Goal: Use online tool/utility: Utilize a website feature to perform a specific function

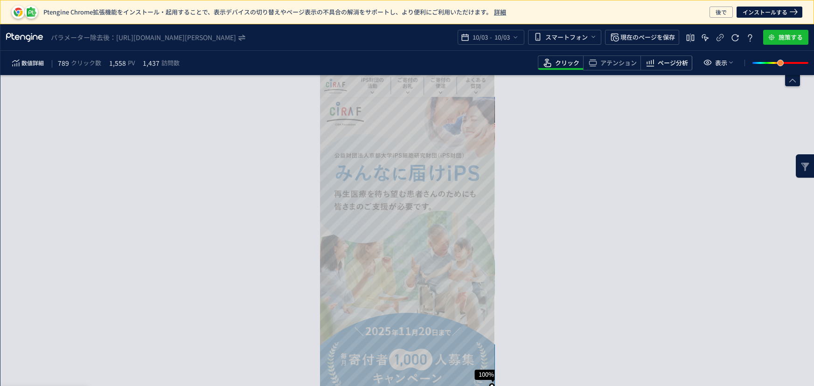
click at [662, 67] on span "ページ分析" at bounding box center [672, 63] width 30 height 9
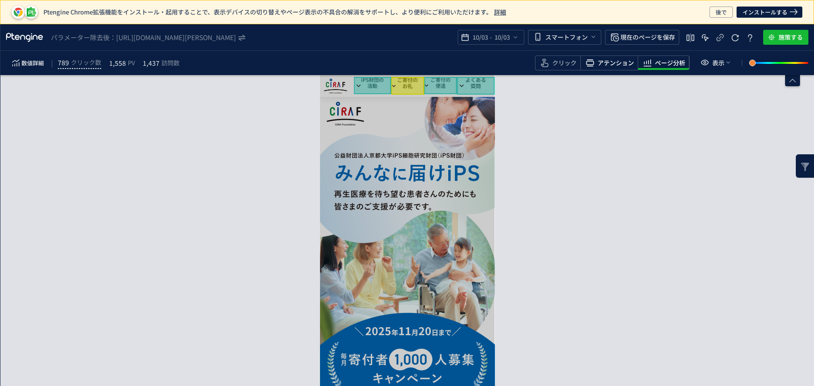
click at [616, 62] on span "アテンション" at bounding box center [615, 63] width 36 height 9
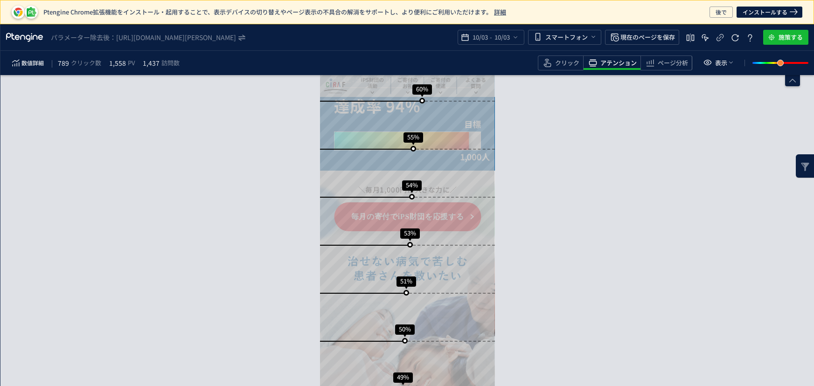
drag, startPoint x: 732, startPoint y: 183, endPoint x: 726, endPoint y: 155, distance: 28.2
click at [732, 182] on div "スクロール到達率 100% スクロール到達率 73% スクロール到達率 60% スクロール到達率 55% スクロール到達率 54% スクロール到達率 53% …" at bounding box center [406, 230] width 813 height 311
click at [721, 62] on span "表示" at bounding box center [721, 62] width 12 height 15
click at [660, 115] on div "スクロール到達率 100% スクロール到達率 73% スクロール到達率 60% スクロール到達率 55% スクロール到達率 54% スクロール到達率 53% …" at bounding box center [406, 230] width 813 height 311
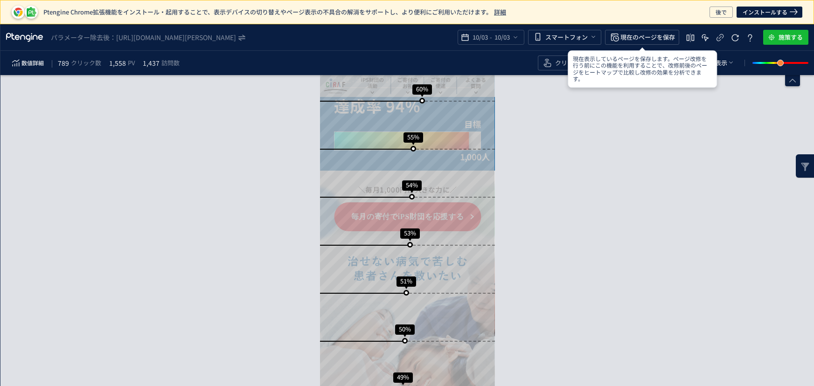
click at [663, 132] on div "スクロール到達率 100% スクロール到達率 73% スクロール到達率 60% スクロール到達率 55% スクロール到達率 54% スクロール到達率 53% …" at bounding box center [406, 230] width 813 height 311
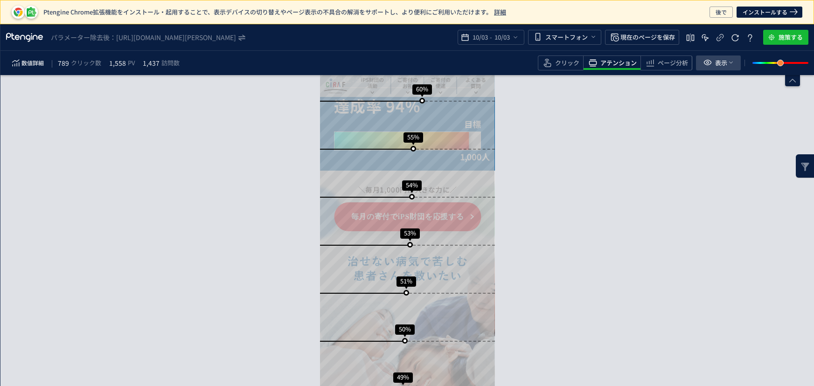
click at [729, 61] on icon "heatmap-toolbar" at bounding box center [730, 62] width 7 height 7
drag, startPoint x: 617, startPoint y: 219, endPoint x: 617, endPoint y: 214, distance: 5.6
click at [617, 218] on div "スクロール到達率 100% スクロール到達率 73% スクロール到達率 60% スクロール到達率 55% スクロール到達率 54% スクロール到達率 53% …" at bounding box center [406, 230] width 813 height 311
click at [687, 37] on use "heatmap-top-bar" at bounding box center [690, 38] width 8 height 8
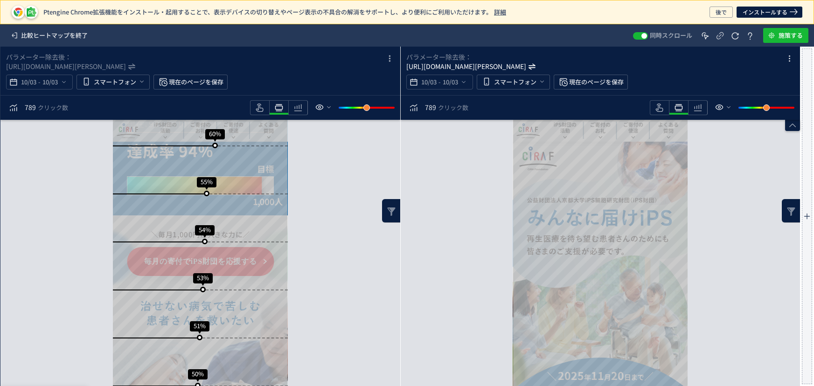
click at [514, 67] on icon "[URL][DOMAIN_NAME][PERSON_NAME]" at bounding box center [466, 66] width 120 height 9
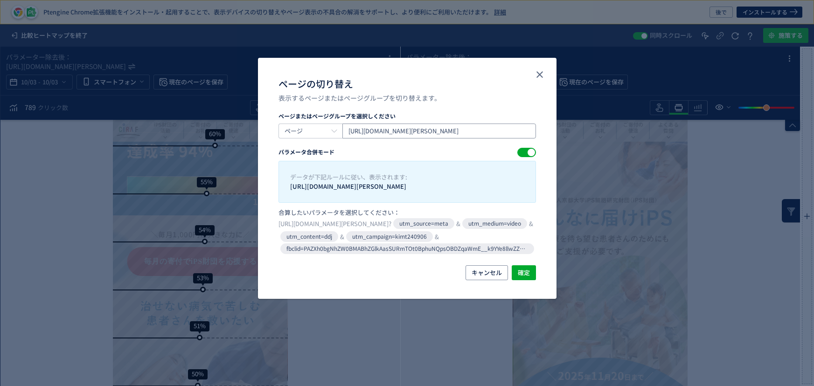
click at [487, 131] on input "[URL][DOMAIN_NAME][PERSON_NAME]" at bounding box center [438, 131] width 193 height 15
click at [481, 131] on input "[URL][DOMAIN_NAME][PERSON_NAME]" at bounding box center [438, 131] width 193 height 15
type input "[URL][DOMAIN_NAME][PERSON_NAME]"
click at [321, 129] on input "ページ" at bounding box center [310, 131] width 64 height 15
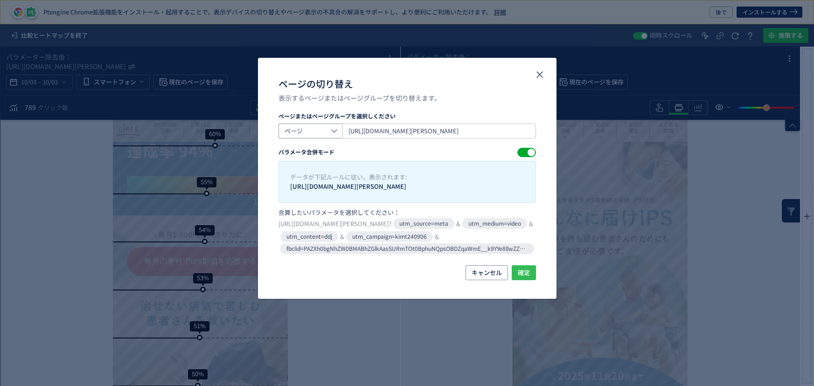
click at [519, 265] on span "確定" at bounding box center [524, 272] width 12 height 15
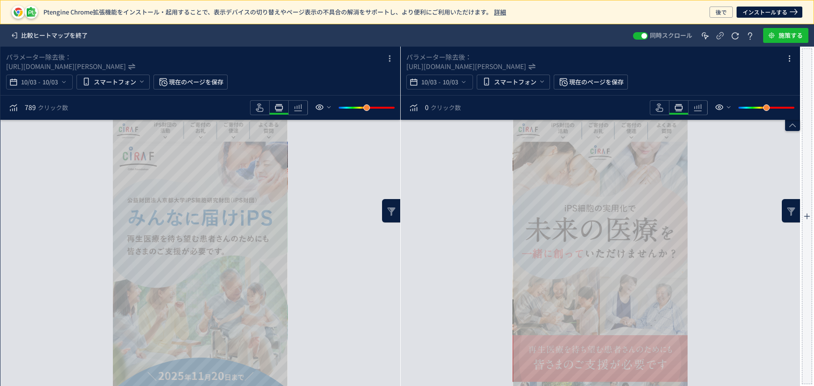
scroll to position [34, 0]
click at [493, 65] on icon "[URL][DOMAIN_NAME][PERSON_NAME]" at bounding box center [466, 66] width 120 height 9
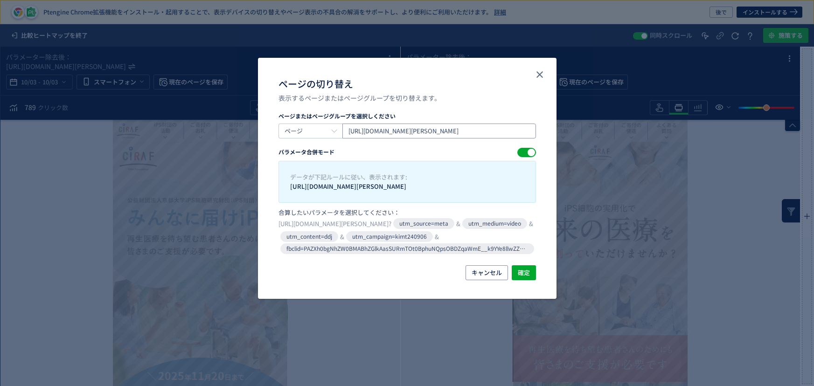
click at [481, 131] on input "[URL][DOMAIN_NAME][PERSON_NAME]" at bounding box center [438, 131] width 193 height 15
type input "[URL][DOMAIN_NAME][PERSON_NAME]"
click at [527, 273] on span "確定" at bounding box center [524, 272] width 12 height 15
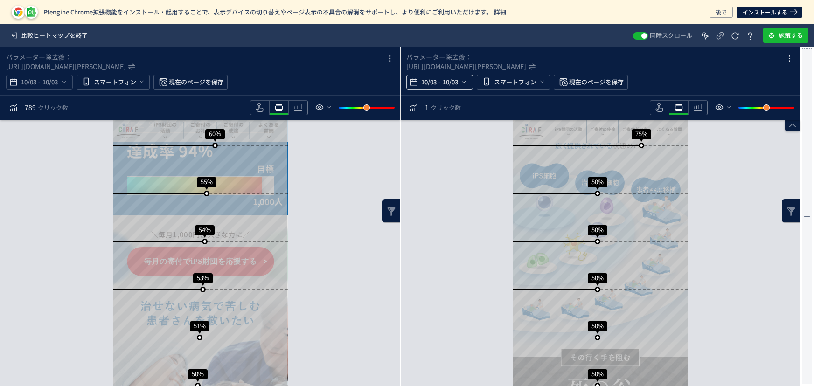
click at [427, 78] on span "10/03" at bounding box center [428, 82] width 19 height 19
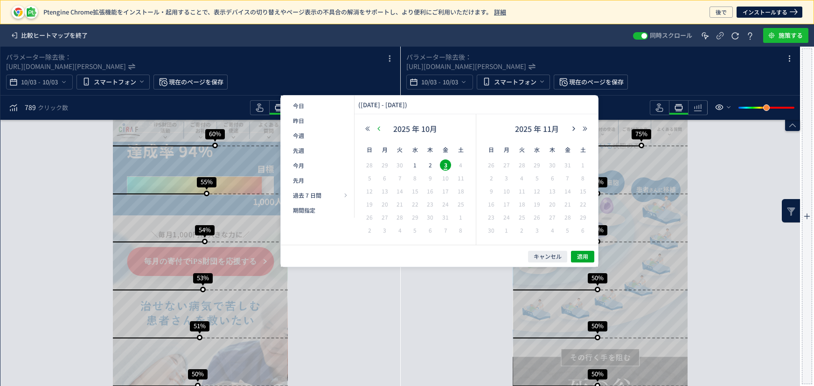
click at [373, 126] on button "button" at bounding box center [378, 128] width 11 height 7
click at [444, 165] on span "1" at bounding box center [445, 164] width 11 height 11
click at [525, 221] on div "30" at bounding box center [521, 217] width 15 height 9
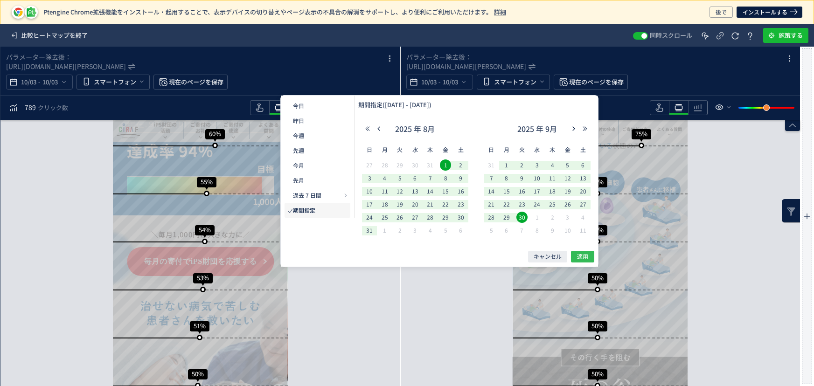
click at [580, 257] on span "適用" at bounding box center [582, 257] width 11 height 8
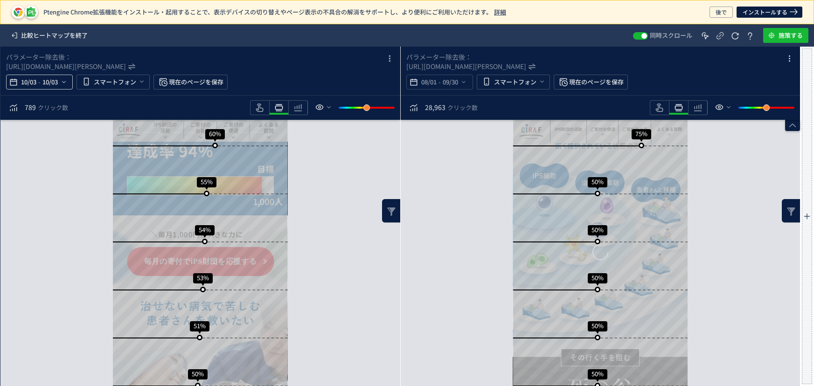
click at [70, 80] on div "10/03 - 10/03" at bounding box center [39, 82] width 67 height 15
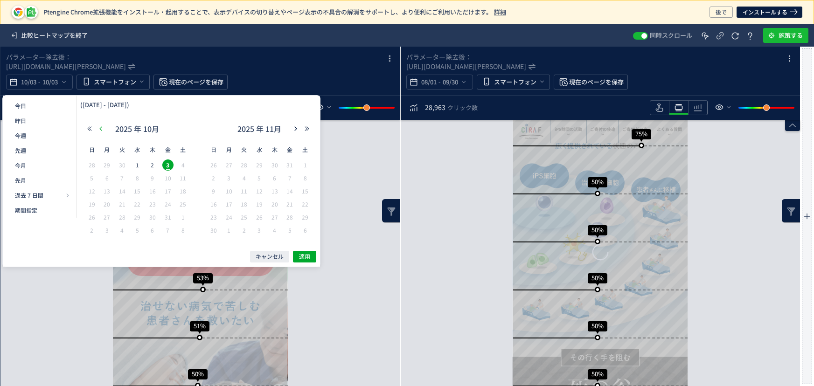
click at [97, 130] on button "button" at bounding box center [100, 128] width 11 height 7
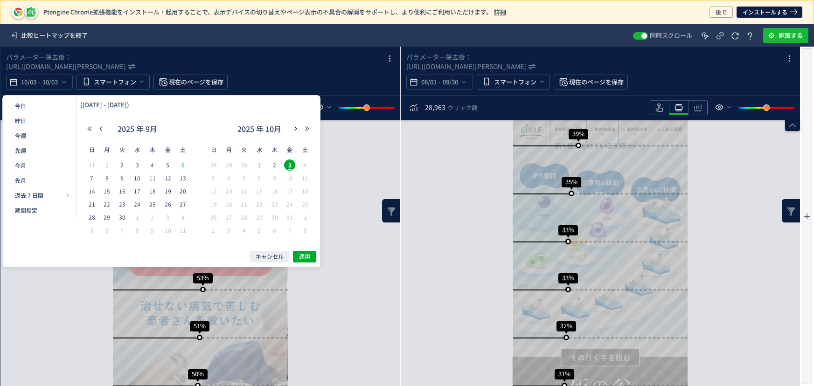
click at [181, 165] on span "6" at bounding box center [182, 164] width 11 height 11
click at [290, 163] on span "3" at bounding box center [289, 164] width 11 height 11
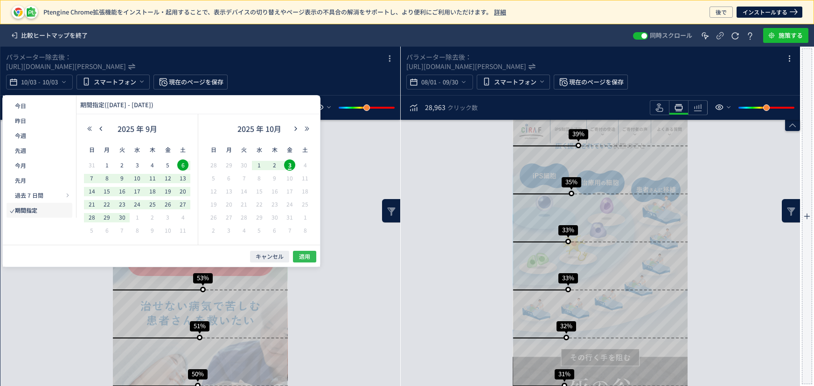
click at [308, 258] on span "適用" at bounding box center [304, 257] width 11 height 8
